Goal: Task Accomplishment & Management: Complete application form

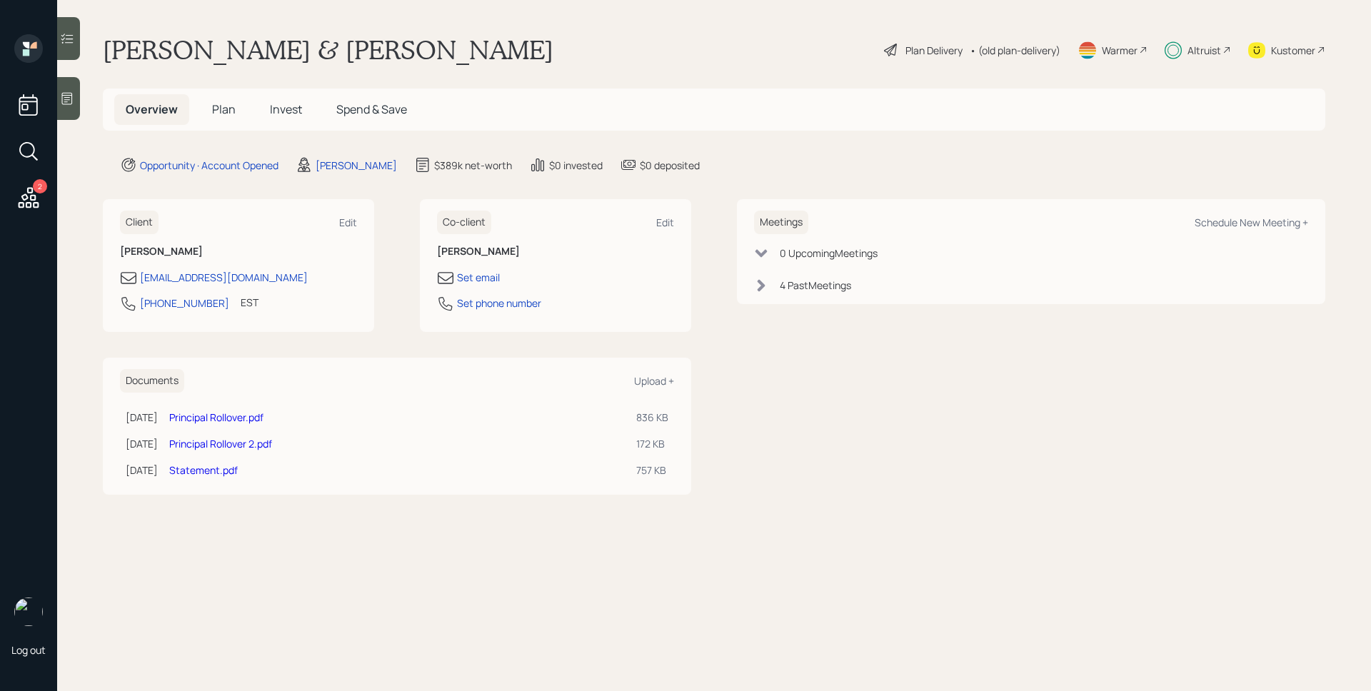
click at [294, 106] on span "Invest" at bounding box center [286, 109] width 32 height 16
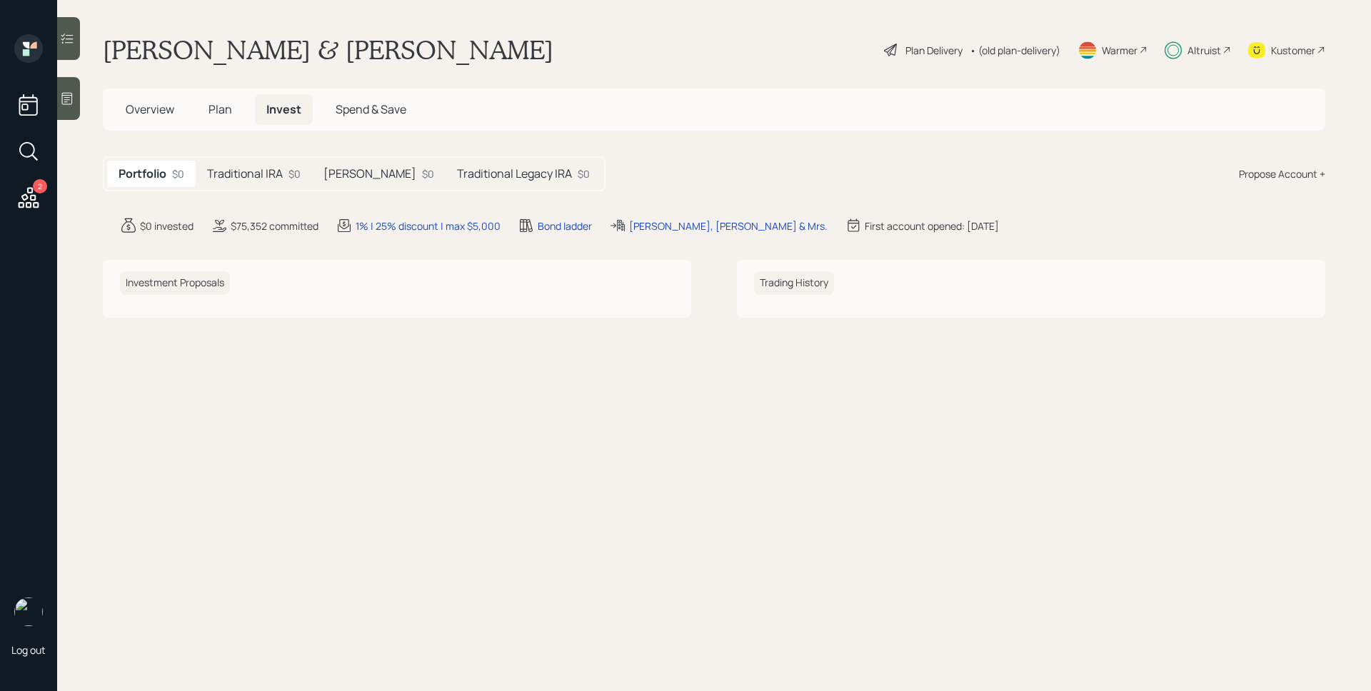
click at [342, 167] on h5 "[PERSON_NAME]" at bounding box center [369, 174] width 93 height 14
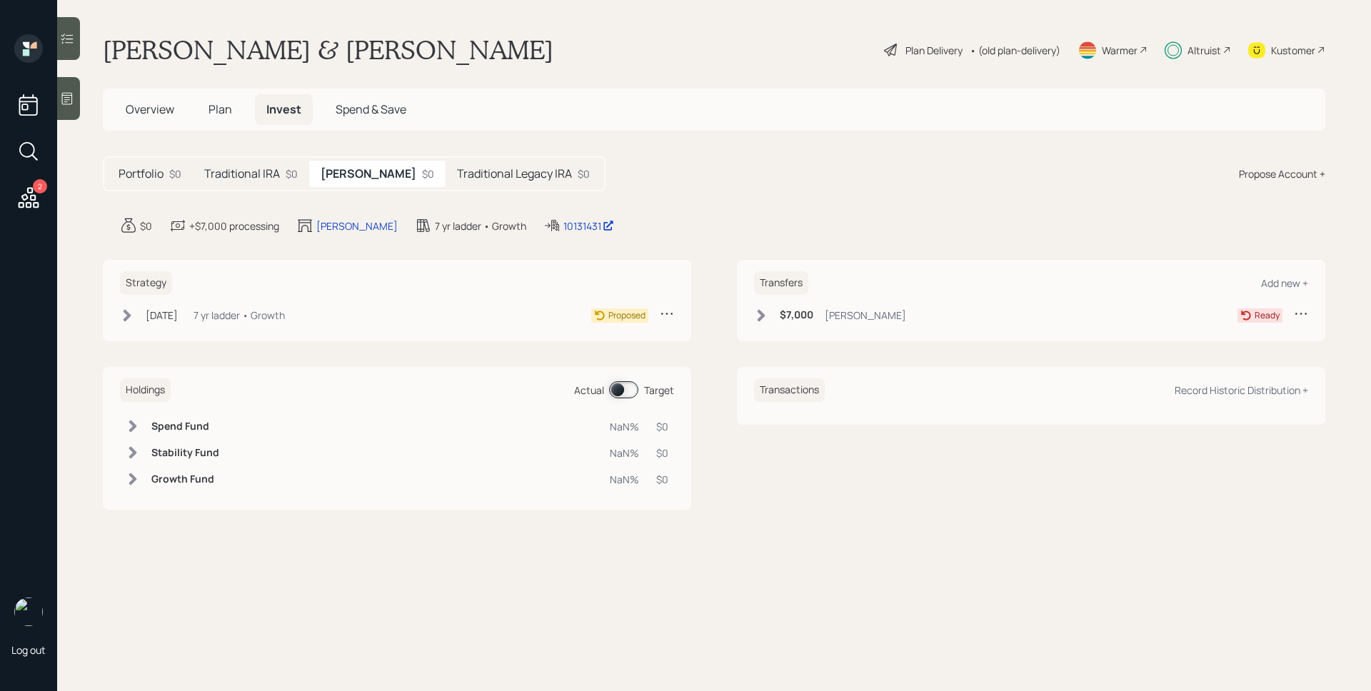
click at [251, 169] on h5 "Traditional IRA" at bounding box center [242, 174] width 76 height 14
click at [1211, 48] on div "Altruist" at bounding box center [1204, 50] width 34 height 15
click at [508, 171] on h5 "Traditional Legacy IRA" at bounding box center [515, 174] width 115 height 14
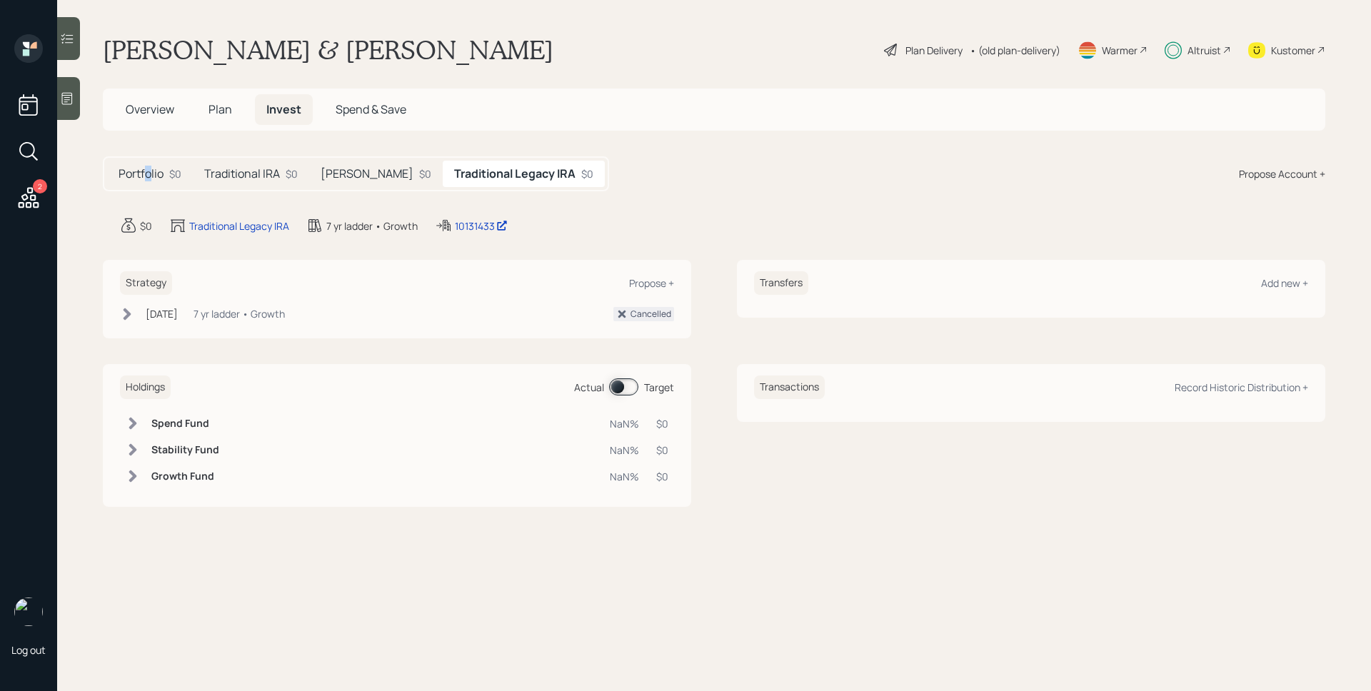
click at [149, 171] on h5 "Portfolio" at bounding box center [141, 174] width 45 height 14
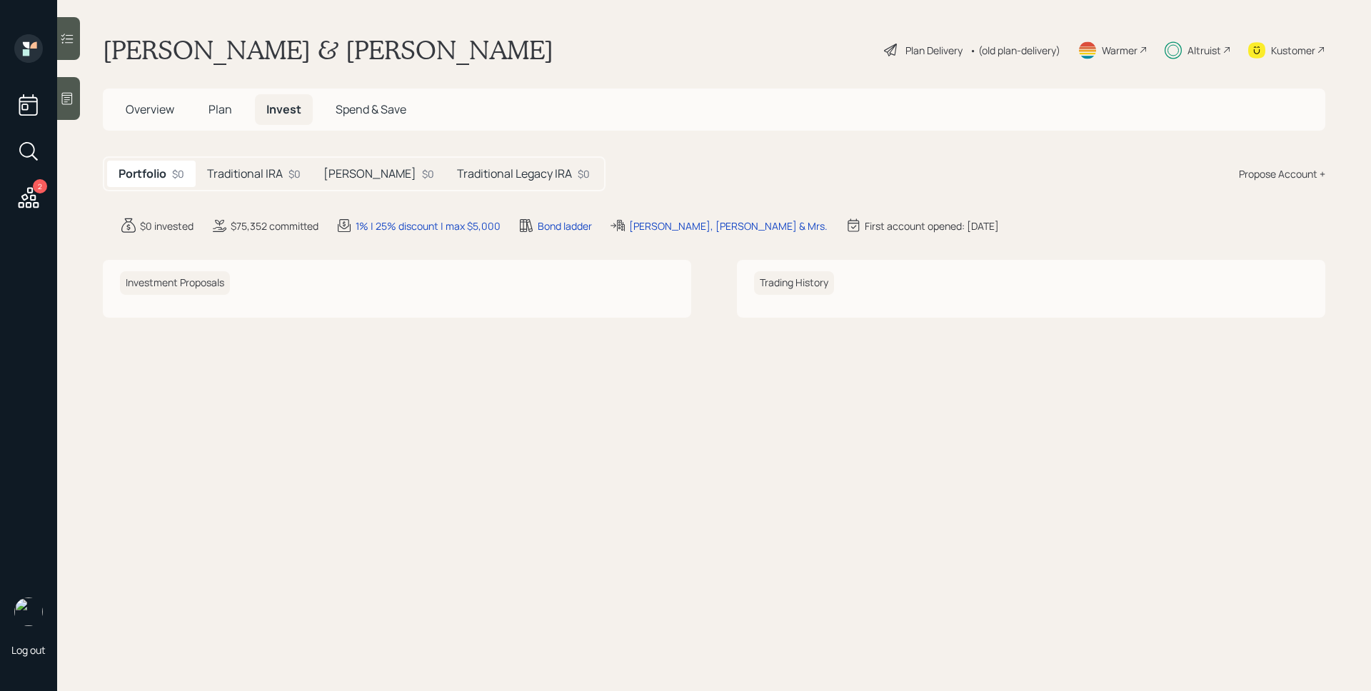
click at [223, 172] on h5 "Traditional IRA" at bounding box center [245, 174] width 76 height 14
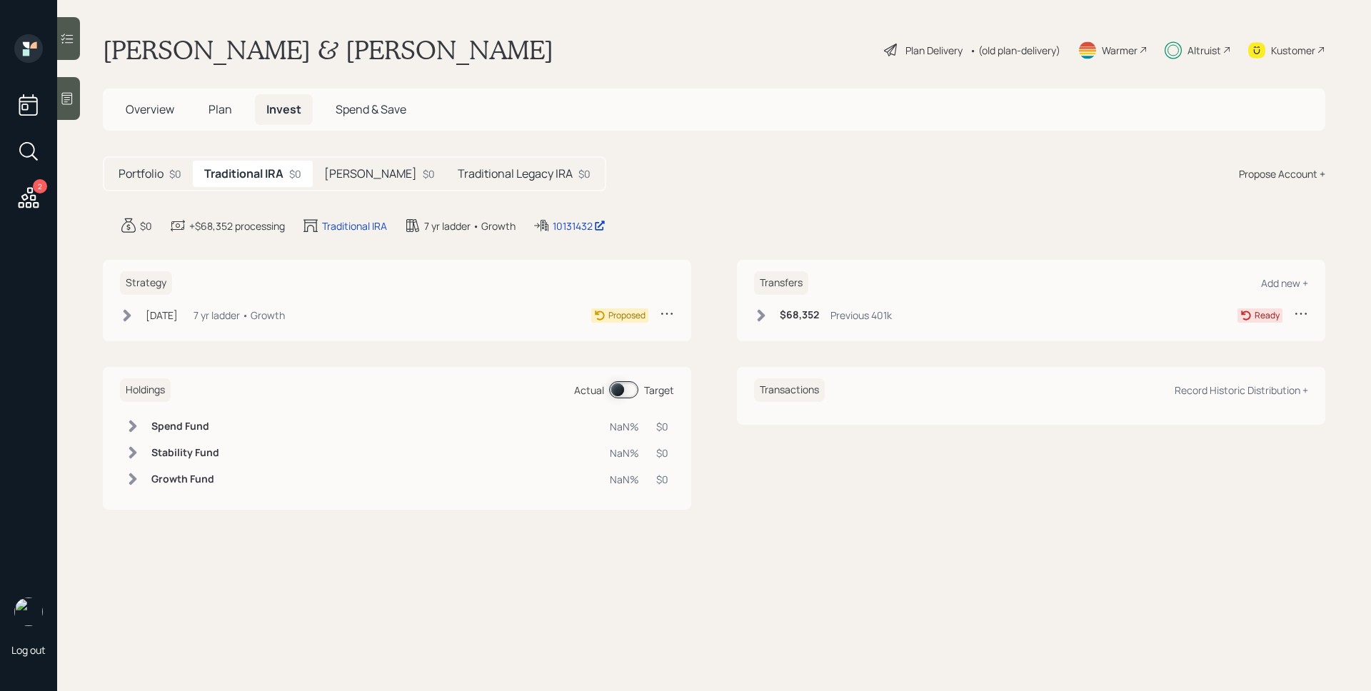
click at [226, 327] on div "[DATE] [DATE] 3:06 PM EDT 7 yr ladder • Growth Proposed" at bounding box center [397, 318] width 554 height 24
click at [228, 321] on div "7 yr ladder • Growth" at bounding box center [238, 315] width 91 height 15
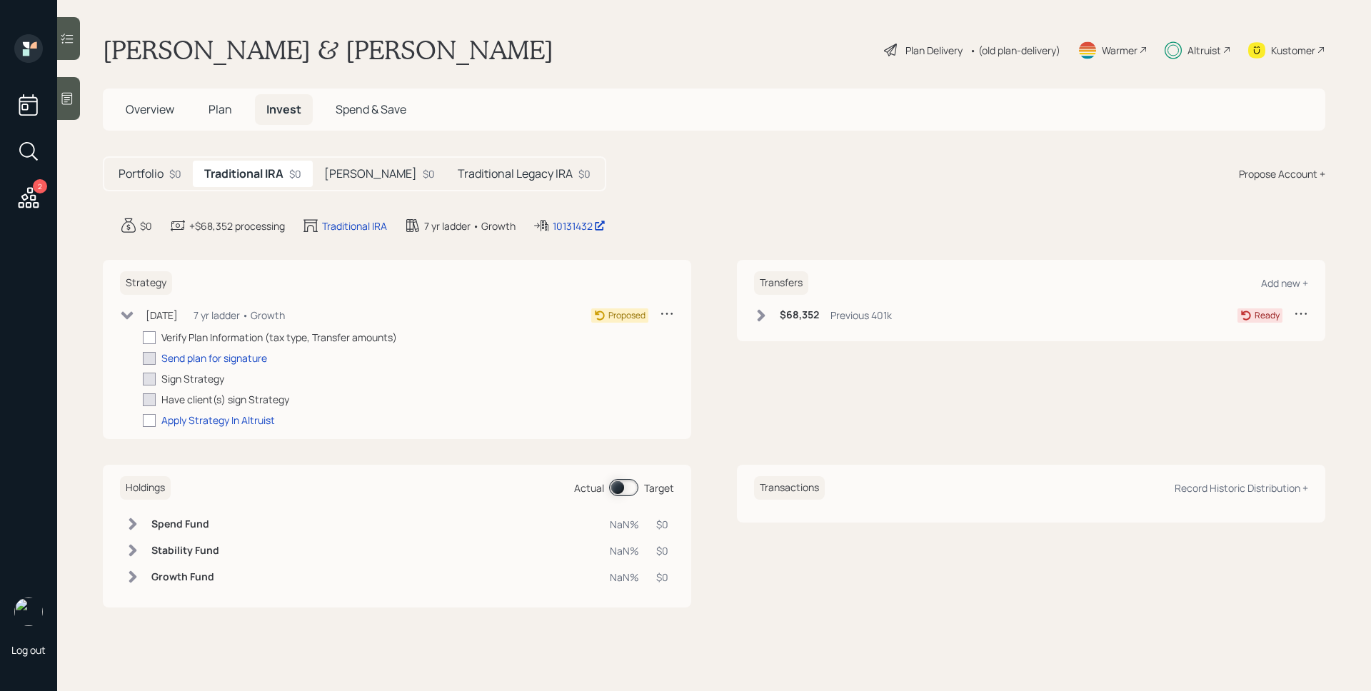
click at [366, 173] on h5 "[PERSON_NAME]" at bounding box center [370, 174] width 93 height 14
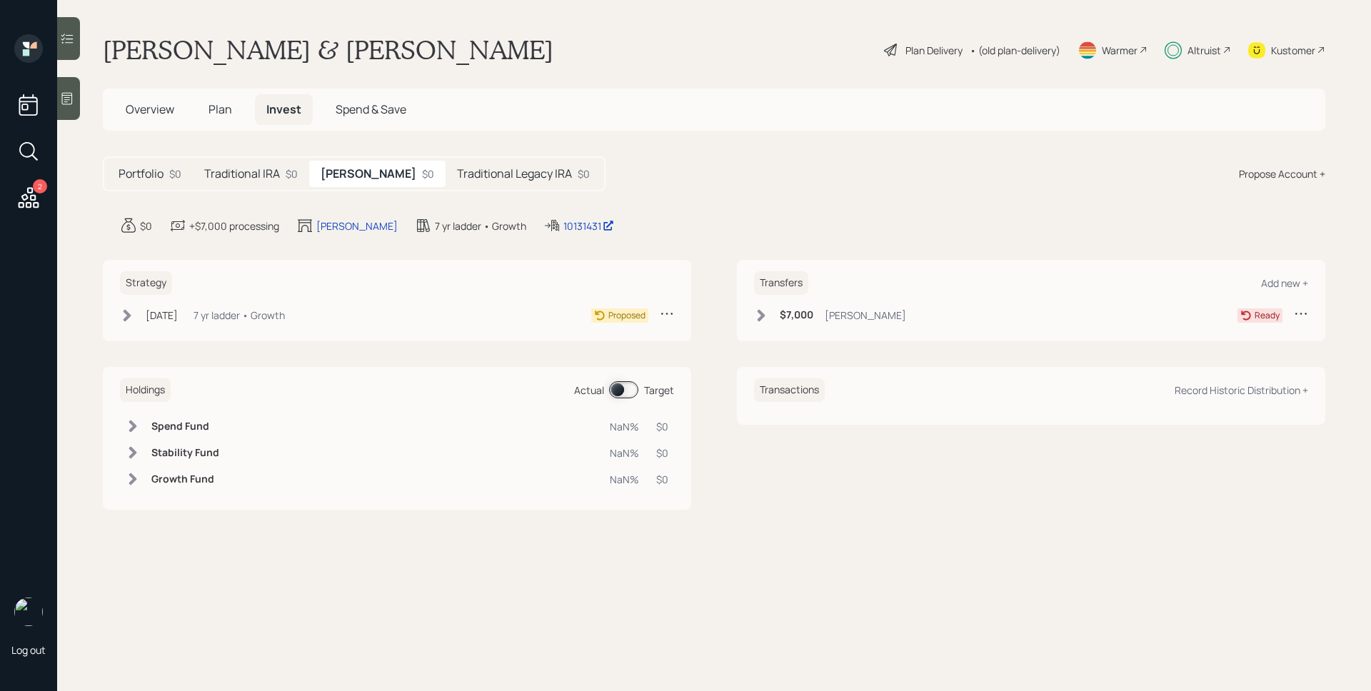
click at [471, 176] on h5 "Traditional Legacy IRA" at bounding box center [514, 174] width 115 height 14
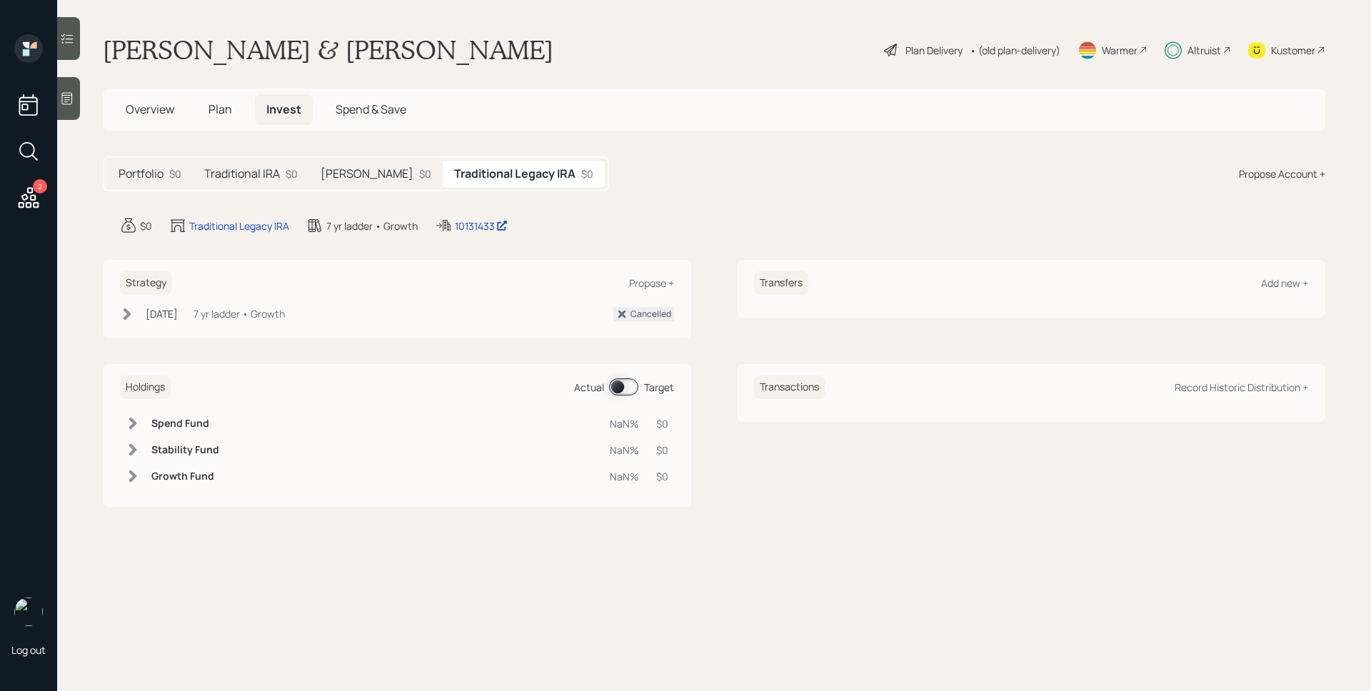
click at [261, 180] on h5 "Traditional IRA" at bounding box center [242, 174] width 76 height 14
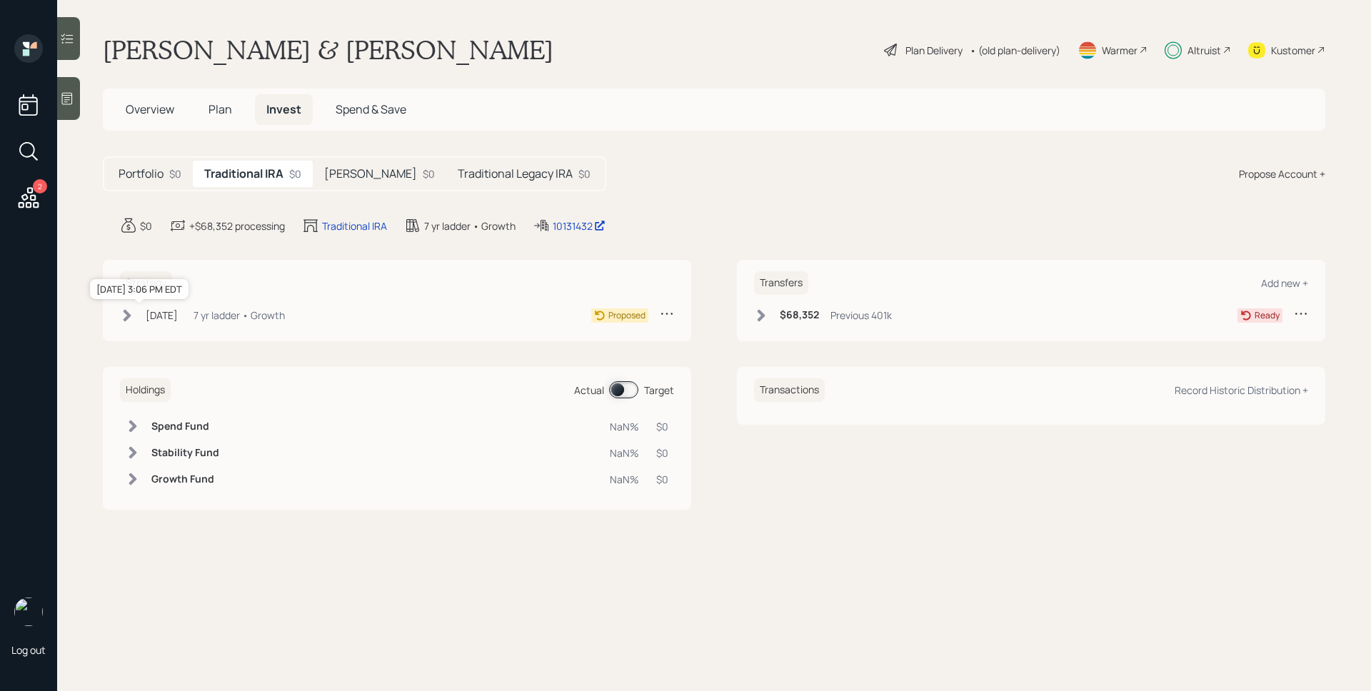
click at [178, 318] on div "[DATE]" at bounding box center [162, 315] width 32 height 15
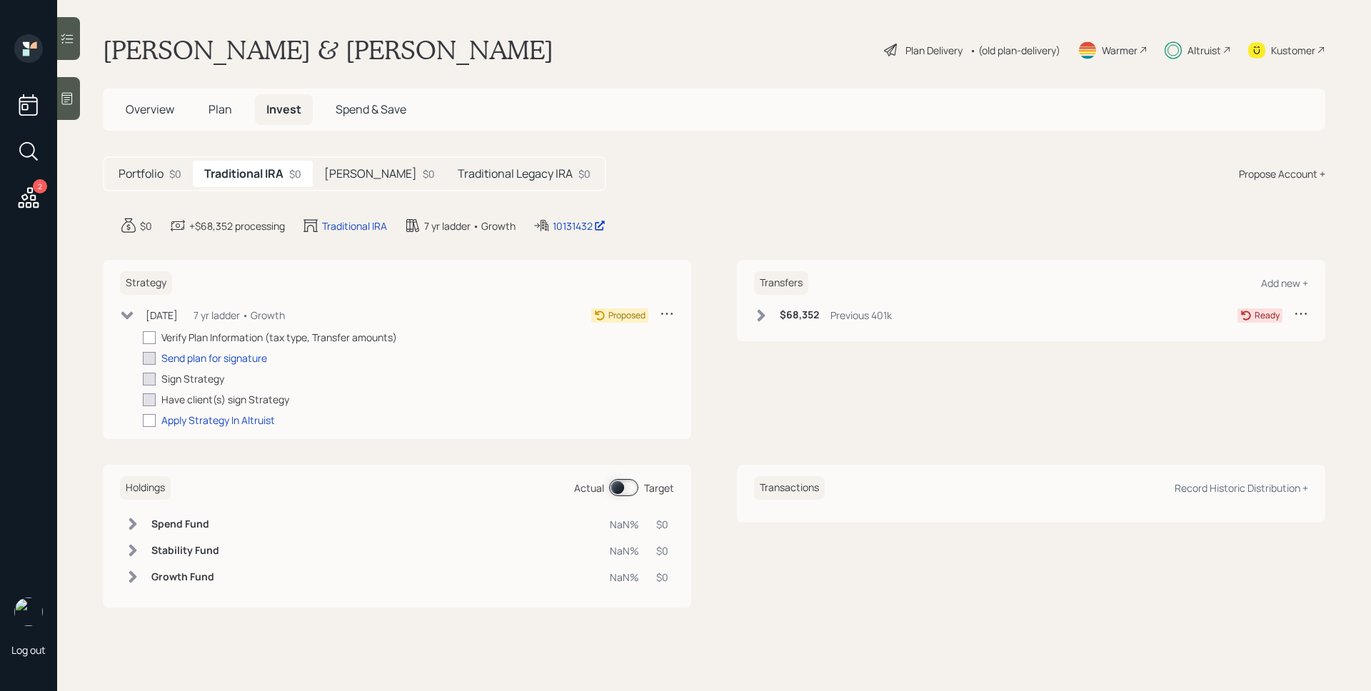
click at [423, 170] on div "$0" at bounding box center [429, 173] width 12 height 15
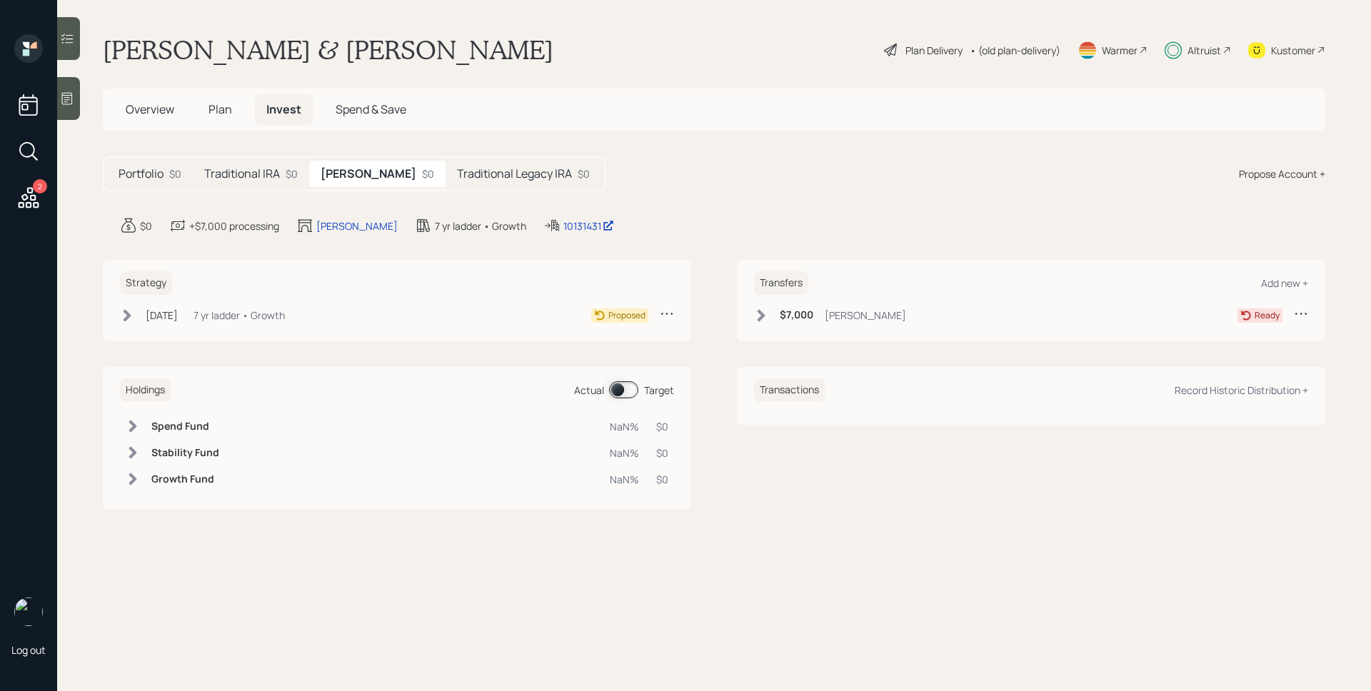
click at [276, 314] on div "7 yr ladder • Growth" at bounding box center [238, 315] width 91 height 15
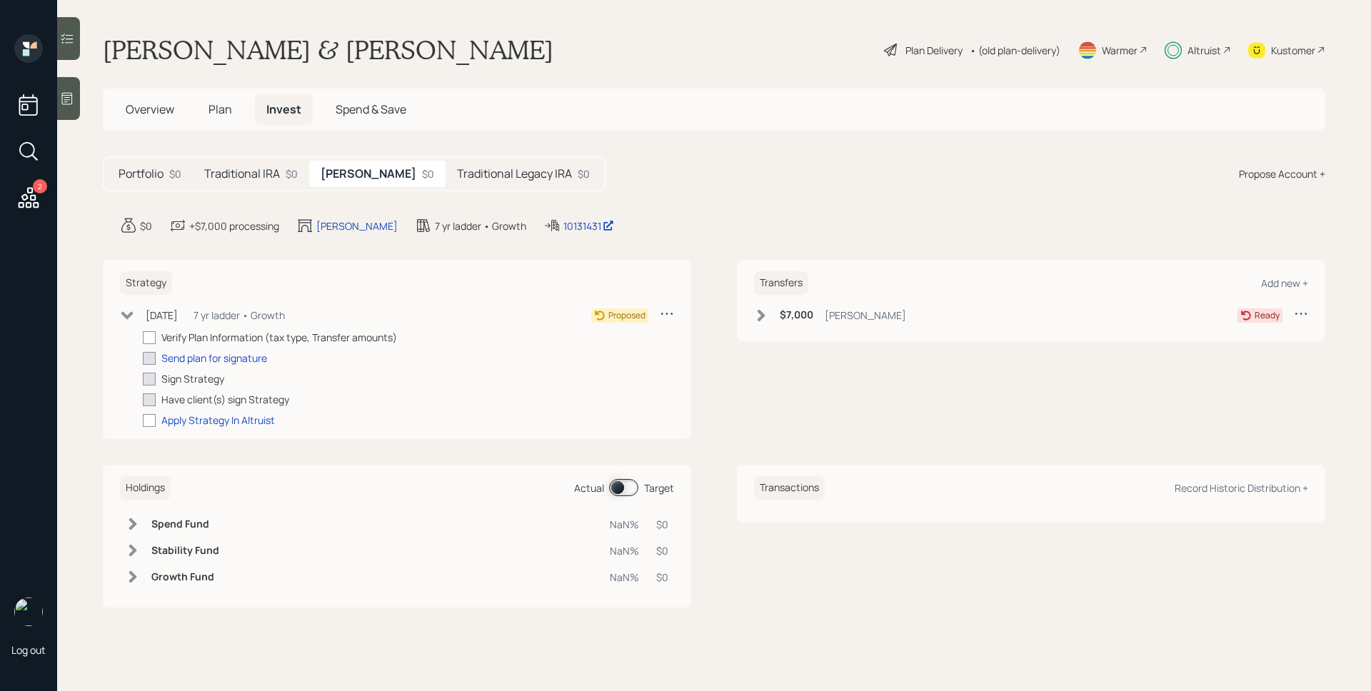
click at [271, 177] on h5 "Traditional IRA" at bounding box center [242, 174] width 76 height 14
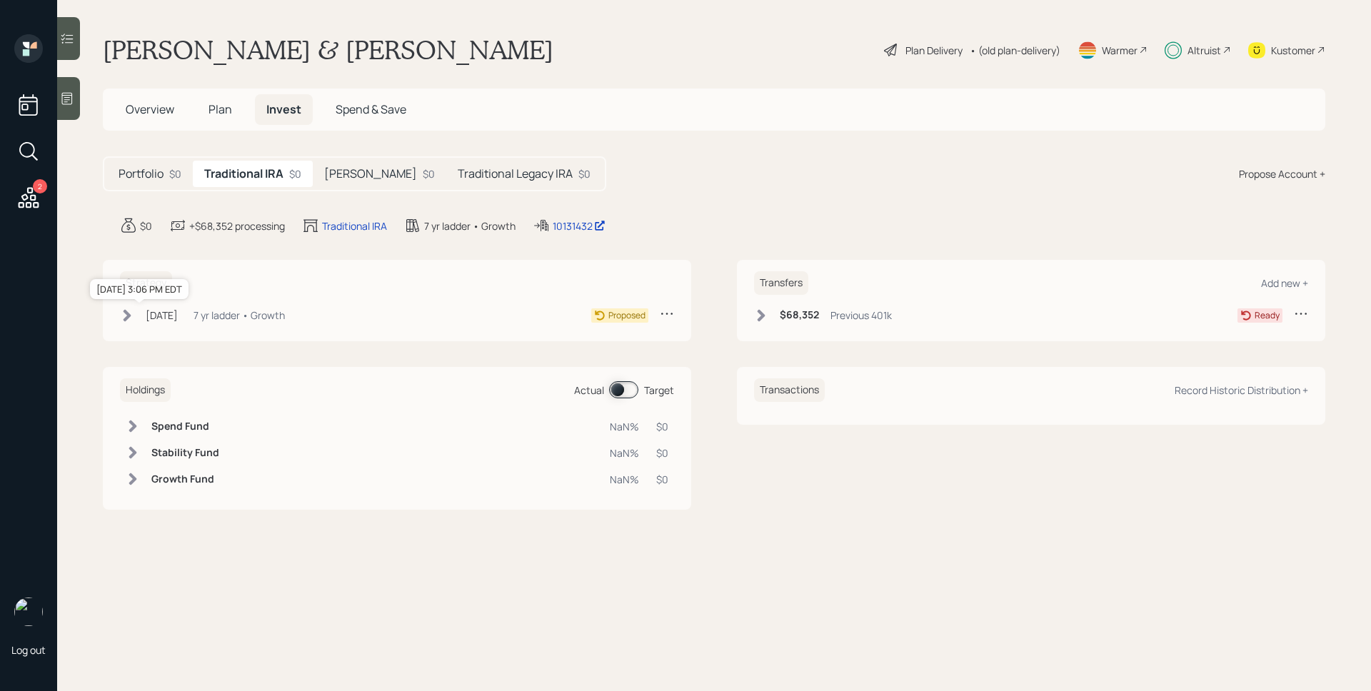
click at [178, 311] on div "[DATE]" at bounding box center [162, 315] width 32 height 15
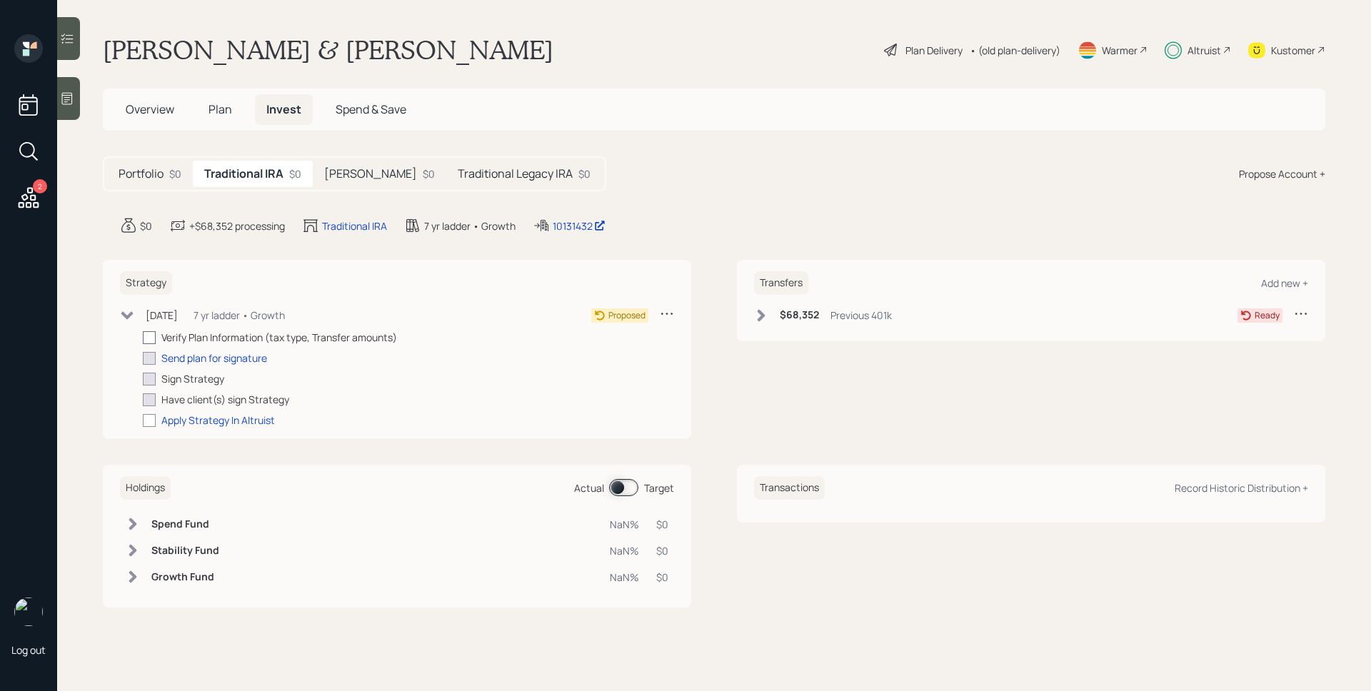
click at [152, 338] on div at bounding box center [149, 337] width 13 height 13
click at [143, 338] on input "checkbox" at bounding box center [142, 337] width 1 height 1
checkbox input "true"
click at [194, 355] on div "Send plan for signature" at bounding box center [214, 358] width 106 height 15
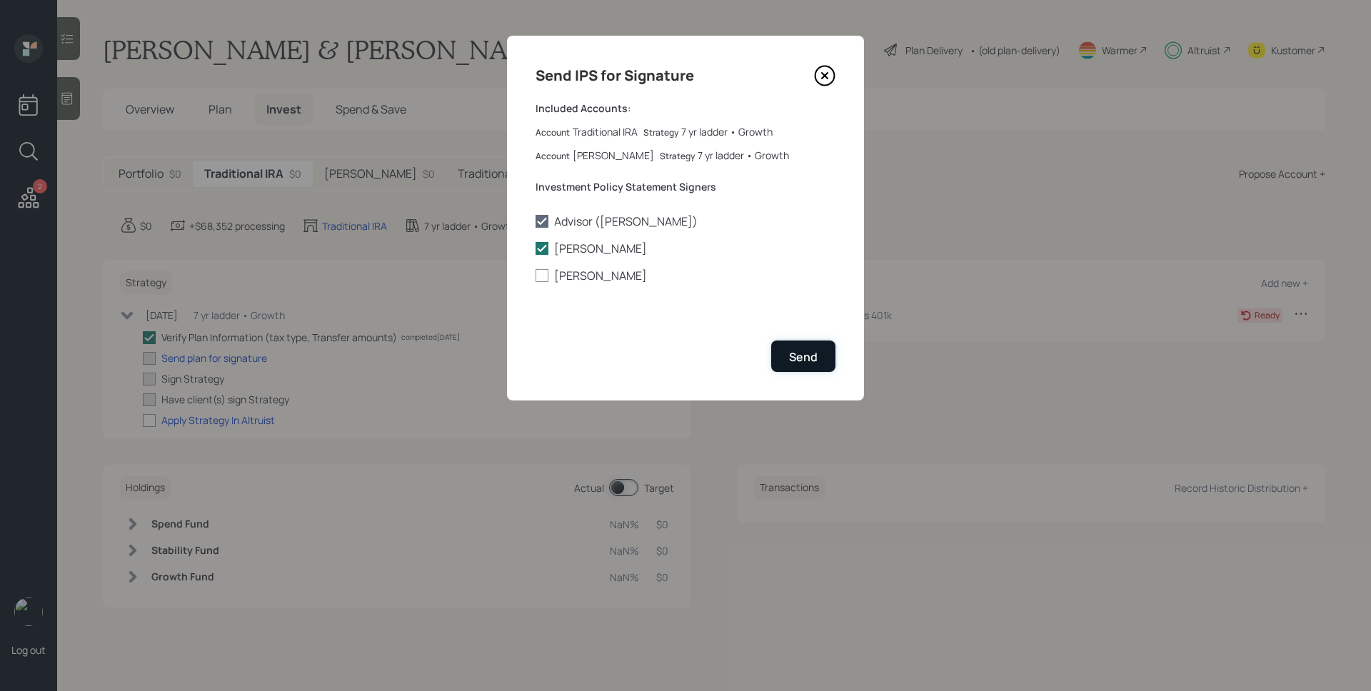
click at [802, 361] on div "Send" at bounding box center [803, 357] width 29 height 16
checkbox input "true"
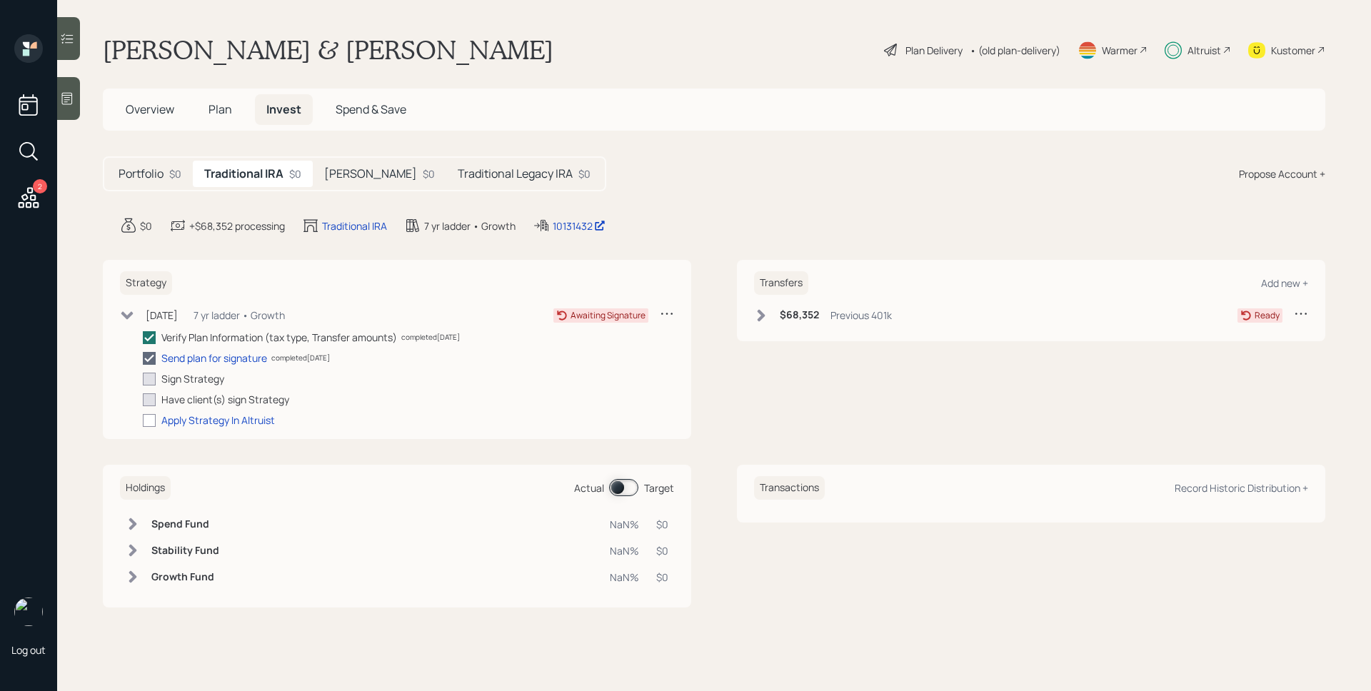
click at [347, 173] on h5 "[PERSON_NAME]" at bounding box center [370, 174] width 93 height 14
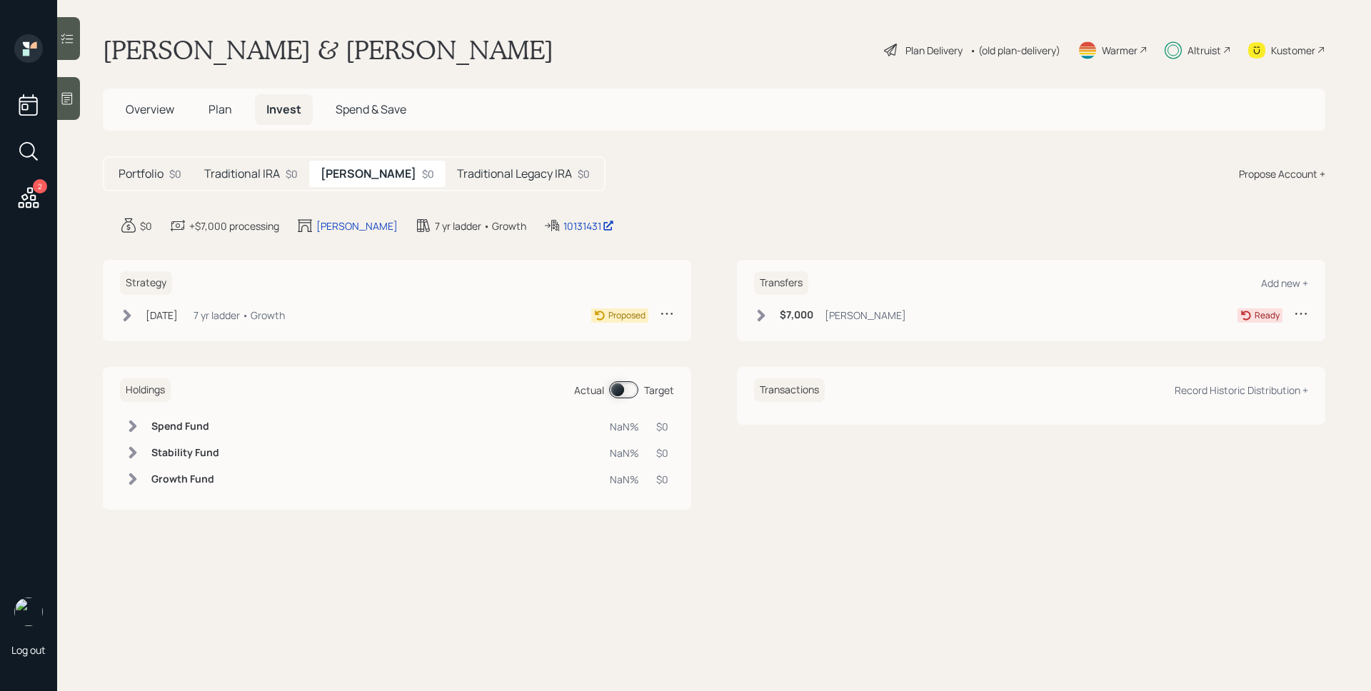
click at [457, 172] on h5 "Traditional Legacy IRA" at bounding box center [514, 174] width 115 height 14
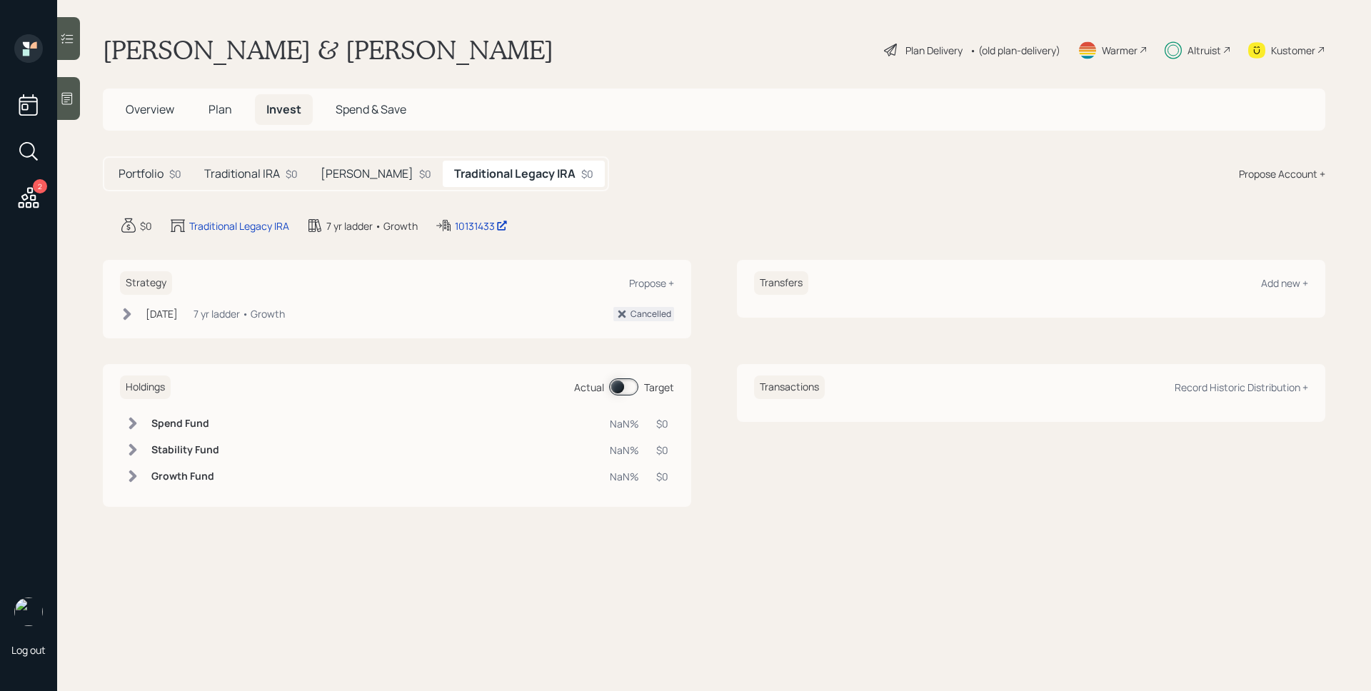
click at [253, 167] on h5 "Traditional IRA" at bounding box center [242, 174] width 76 height 14
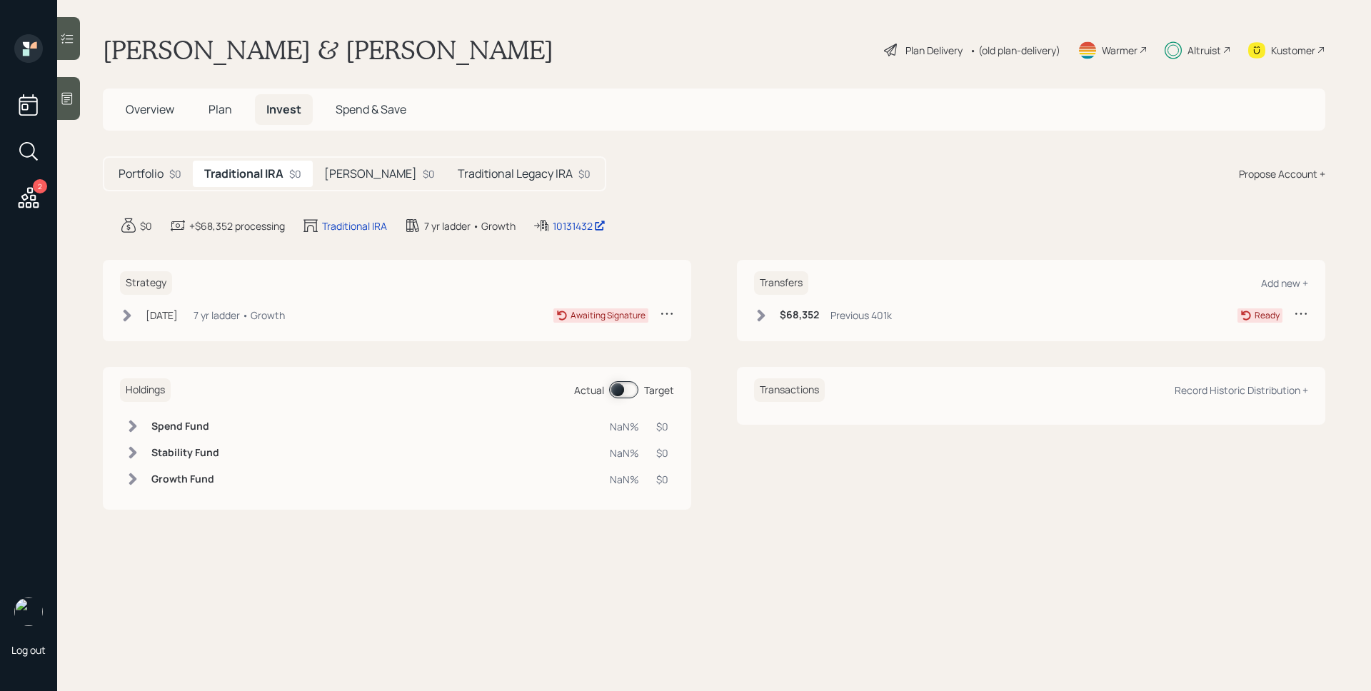
click at [351, 170] on h5 "[PERSON_NAME]" at bounding box center [370, 174] width 93 height 14
click at [475, 178] on h5 "Traditional Legacy IRA" at bounding box center [514, 174] width 115 height 14
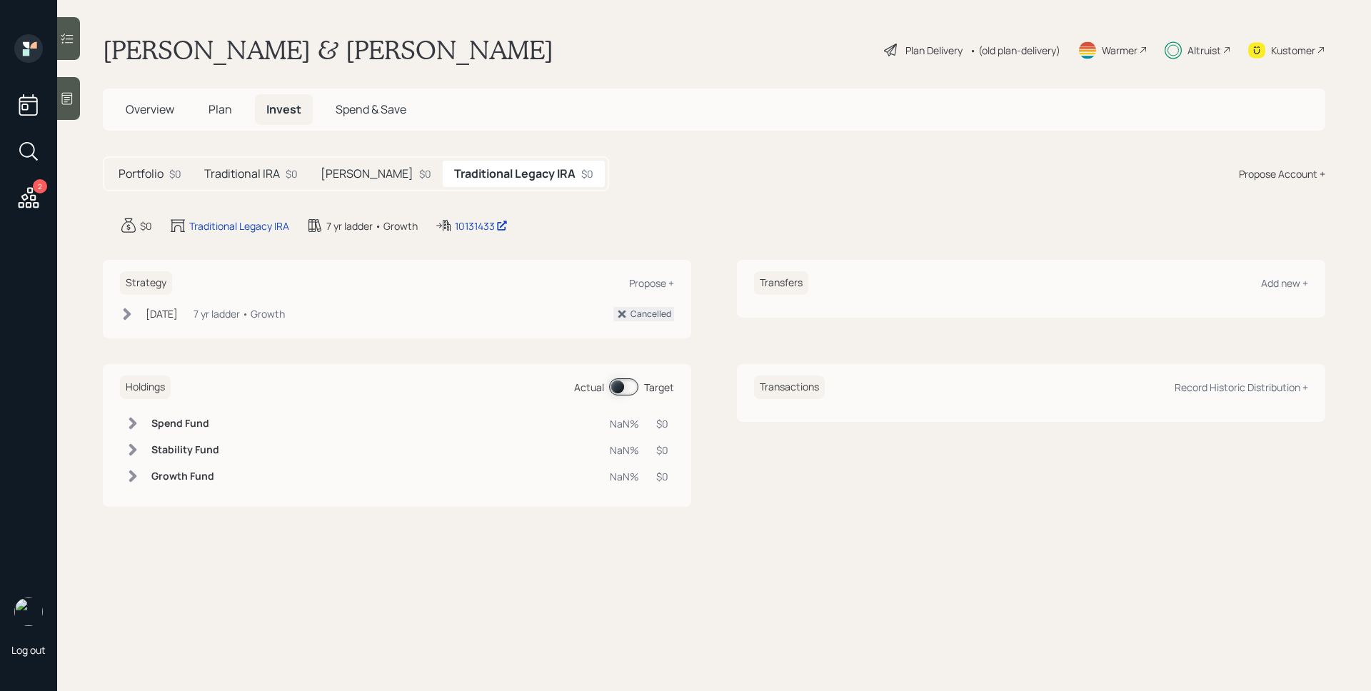
click at [361, 167] on h5 "[PERSON_NAME]" at bounding box center [367, 174] width 93 height 14
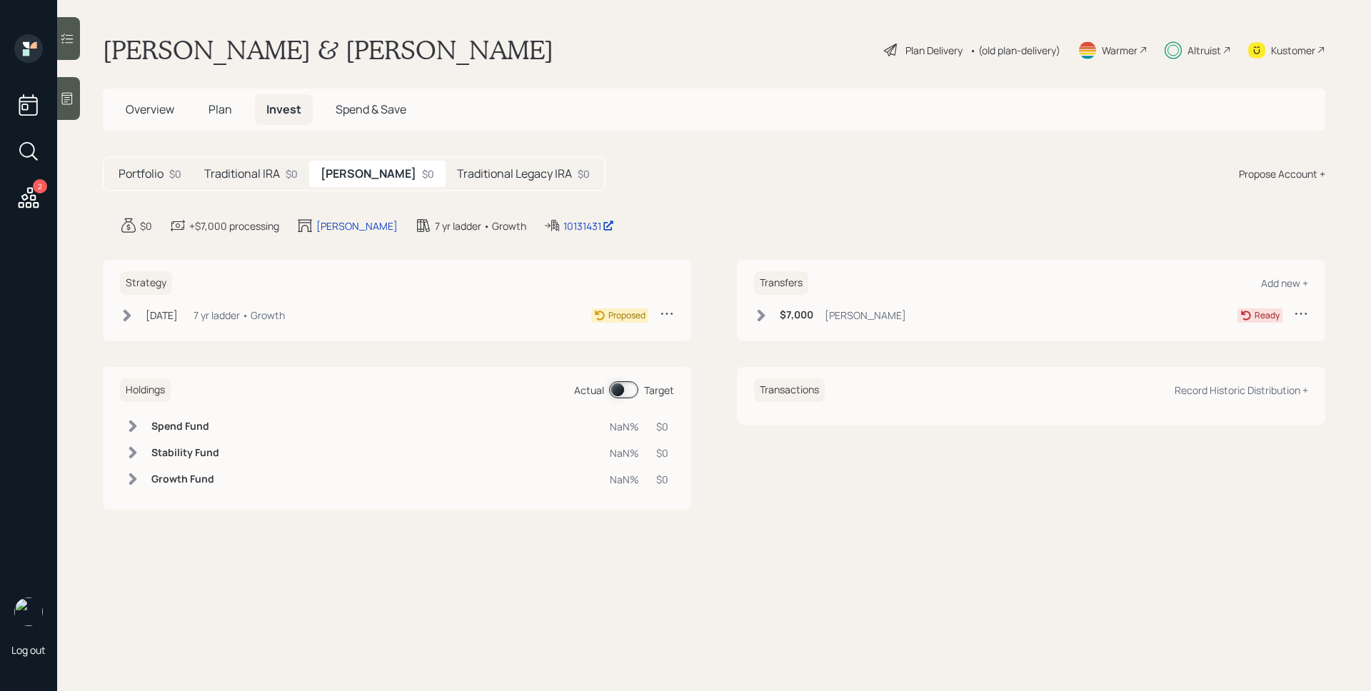
click at [153, 107] on span "Overview" at bounding box center [150, 109] width 49 height 16
